Goal: Transaction & Acquisition: Book appointment/travel/reservation

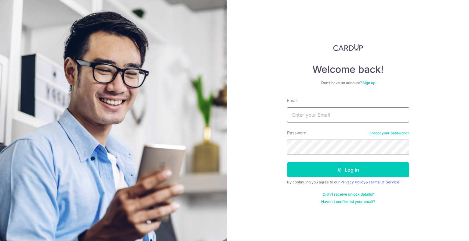
click at [322, 113] on input "Email" at bounding box center [348, 114] width 122 height 15
type input "wchorng@gmail.com"
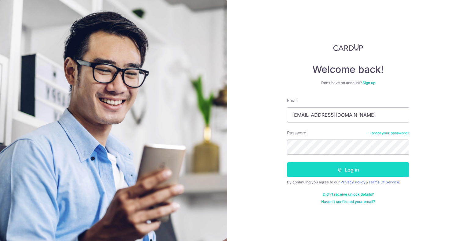
click at [344, 169] on button "Log in" at bounding box center [348, 169] width 122 height 15
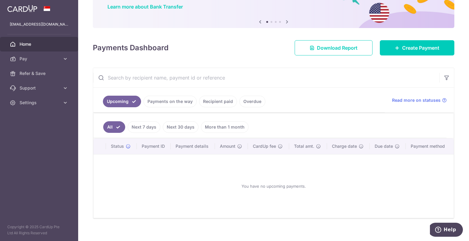
scroll to position [54, 0]
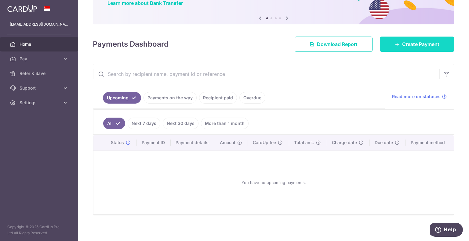
click at [395, 46] on icon at bounding box center [397, 44] width 5 height 5
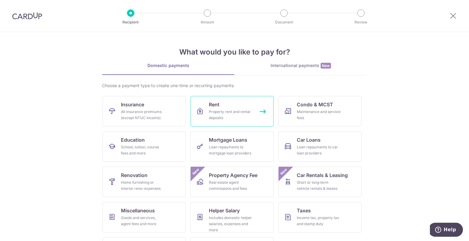
click at [243, 110] on div "Property rent and rental deposits" at bounding box center [231, 115] width 44 height 12
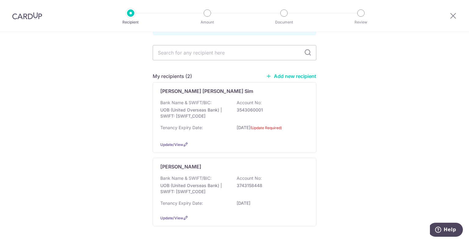
scroll to position [43, 0]
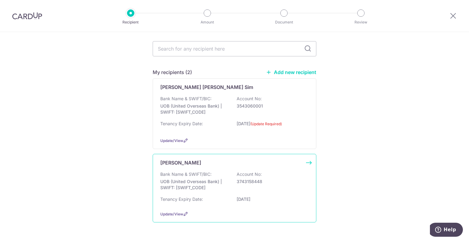
click at [271, 179] on p "3743158448" at bounding box center [270, 182] width 68 height 6
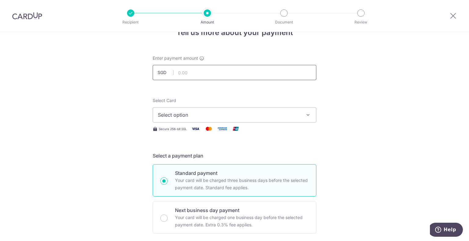
click at [237, 74] on input "text" at bounding box center [235, 72] width 164 height 15
type input "4,800.00"
click at [231, 115] on span "Select option" at bounding box center [229, 114] width 142 height 7
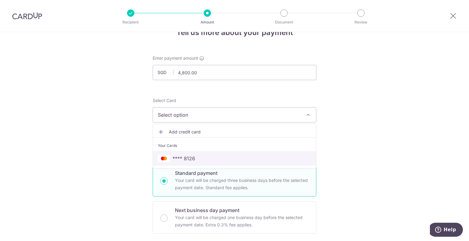
click at [196, 159] on span "**** 8126" at bounding box center [234, 158] width 153 height 7
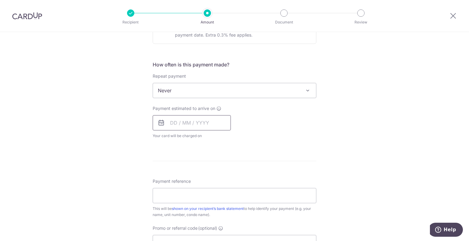
scroll to position [234, 0]
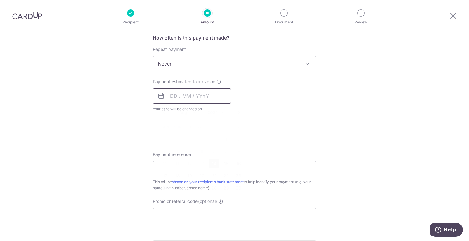
click at [177, 96] on input "text" at bounding box center [192, 95] width 78 height 15
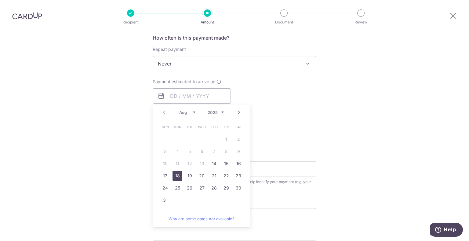
click at [174, 176] on link "18" at bounding box center [177, 176] width 10 height 10
type input "[DATE]"
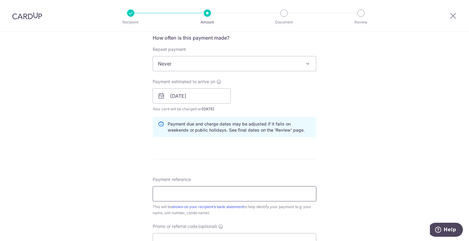
click at [193, 197] on input "Payment reference" at bounding box center [235, 193] width 164 height 15
type input "AP_2029_"
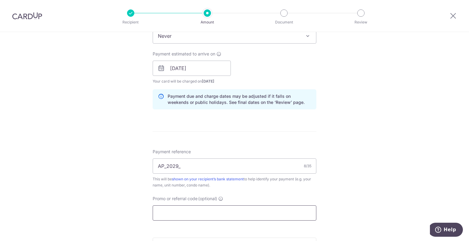
click at [225, 208] on input "Promo or referral code (optional)" at bounding box center [235, 213] width 164 height 15
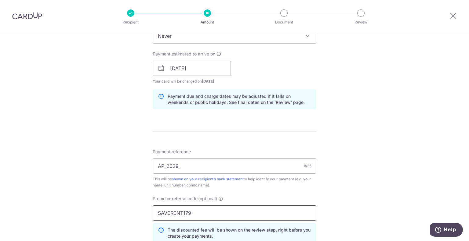
type input "SAVERENT179"
click at [211, 168] on input "AP_2029_" at bounding box center [235, 166] width 164 height 15
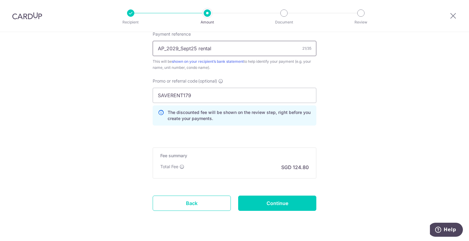
scroll to position [394, 0]
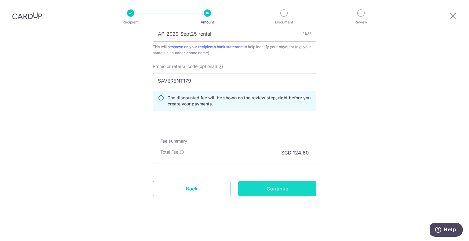
type input "AP_2029_Sept25 rental"
click at [269, 191] on input "Continue" at bounding box center [277, 188] width 78 height 15
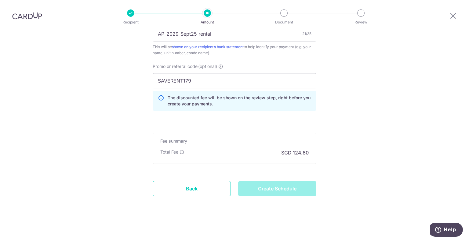
type input "Create Schedule"
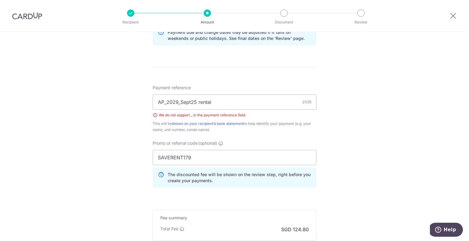
scroll to position [326, 0]
click at [181, 101] on input "AP_2029_Sept25 rental" at bounding box center [235, 102] width 164 height 15
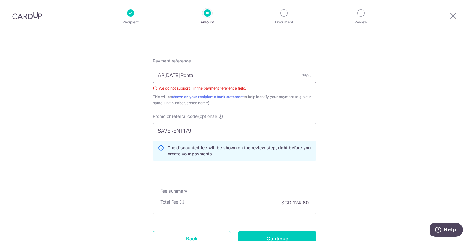
scroll to position [354, 0]
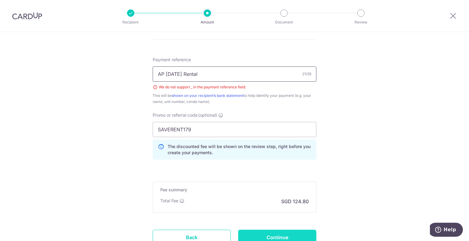
type input "AP [DATE] Rental"
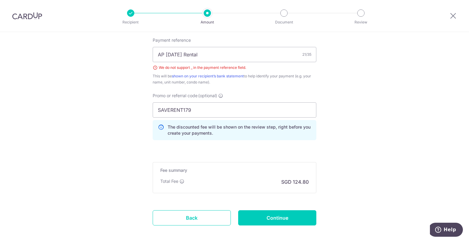
scroll to position [373, 0]
click at [269, 222] on input "Continue" at bounding box center [277, 218] width 78 height 15
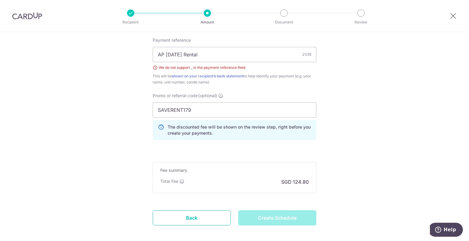
type input "Create Schedule"
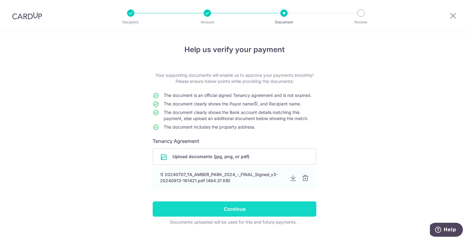
click at [237, 205] on input "Continue" at bounding box center [235, 209] width 164 height 15
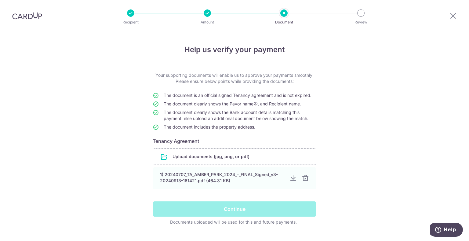
scroll to position [12, 0]
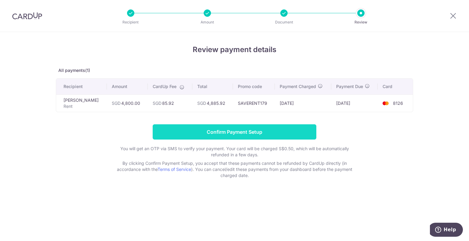
click at [285, 130] on input "Confirm Payment Setup" at bounding box center [235, 131] width 164 height 15
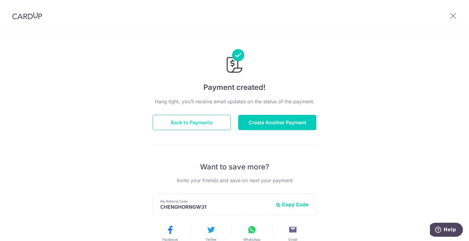
click at [216, 122] on button "Back to Payments" at bounding box center [192, 122] width 78 height 15
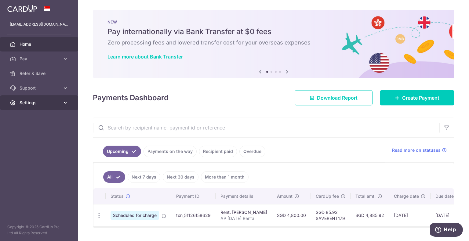
click at [67, 101] on icon at bounding box center [65, 103] width 6 height 6
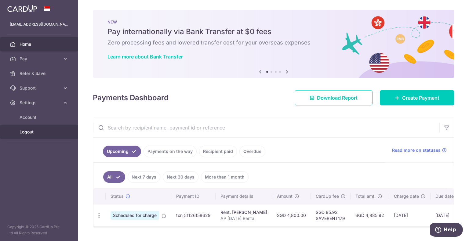
click at [33, 132] on span "Logout" at bounding box center [40, 132] width 40 height 6
